Goal: Information Seeking & Learning: Learn about a topic

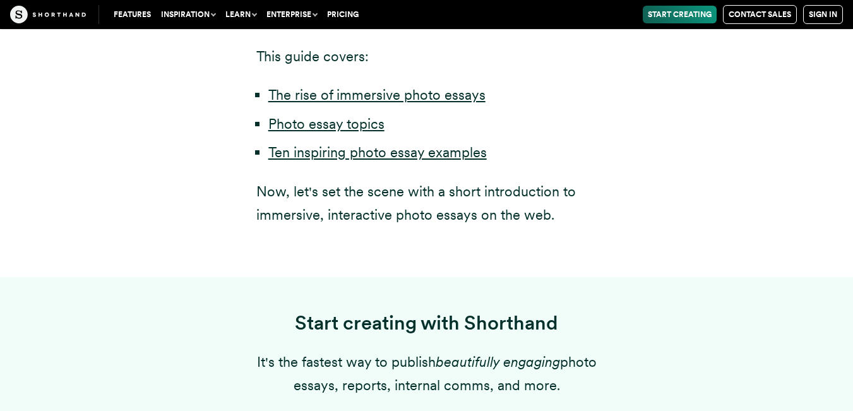
scroll to position [841, 0]
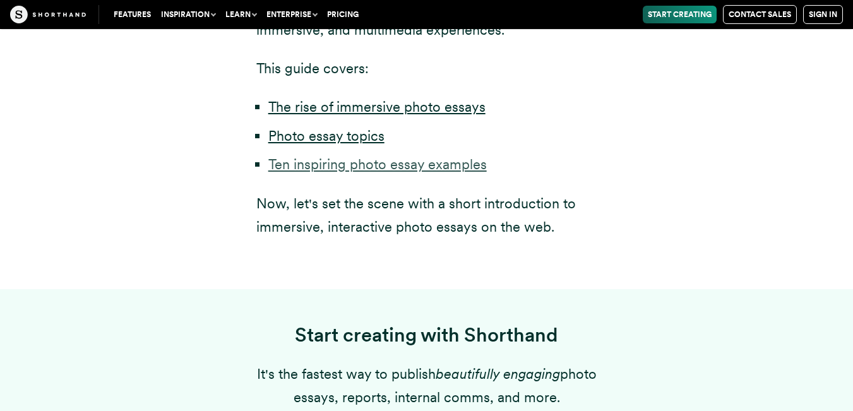
click at [318, 168] on link "Ten inspiring photo essay examples" at bounding box center [377, 164] width 218 height 16
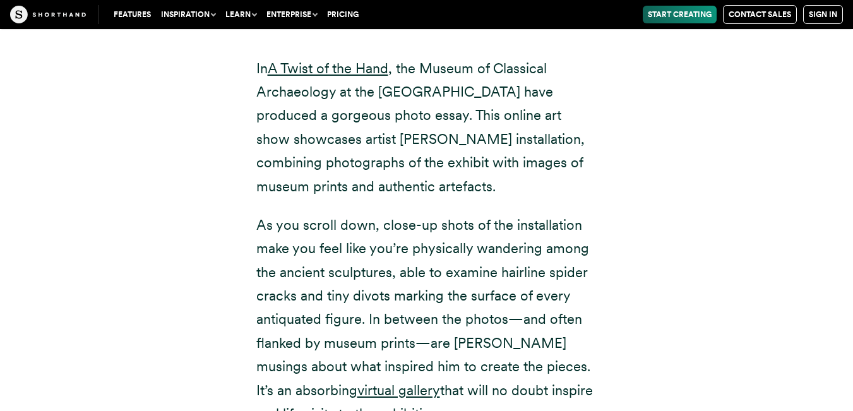
scroll to position [9048, 0]
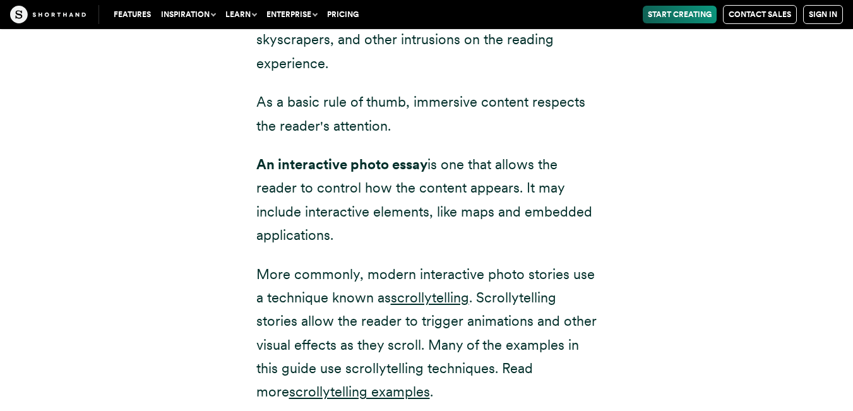
scroll to position [841, 0]
